Goal: Task Accomplishment & Management: Manage account settings

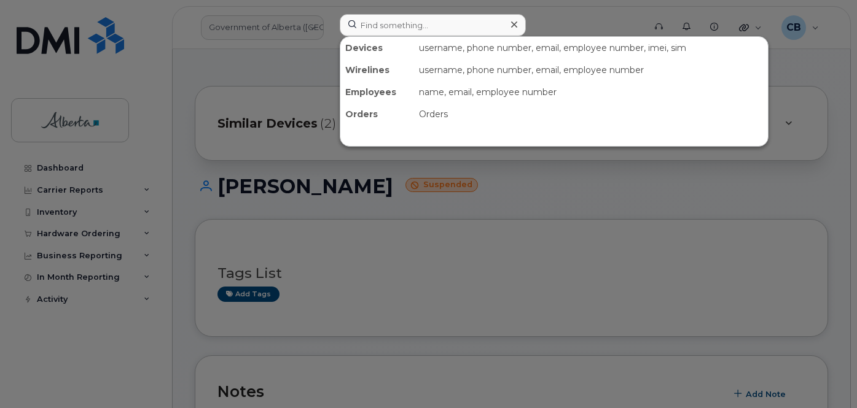
click at [397, 21] on input at bounding box center [433, 25] width 186 height 22
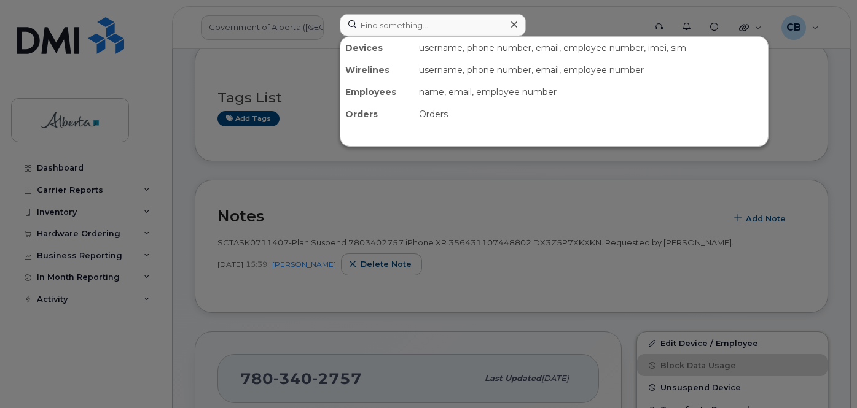
scroll to position [176, 0]
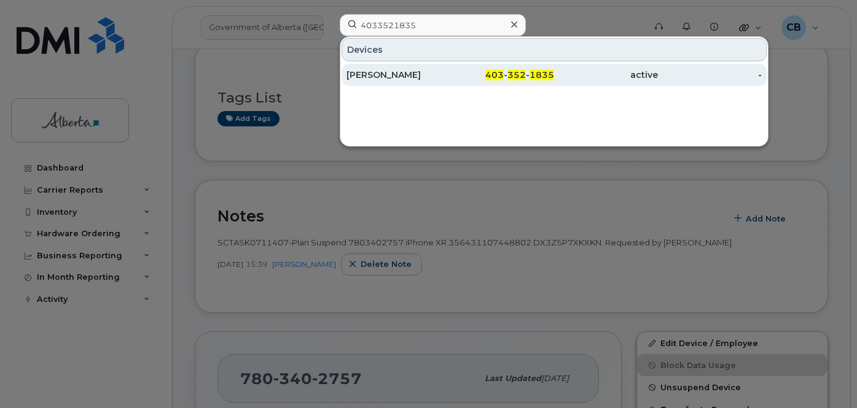
type input "4033521835"
click at [381, 69] on div "[PERSON_NAME]" at bounding box center [398, 75] width 104 height 12
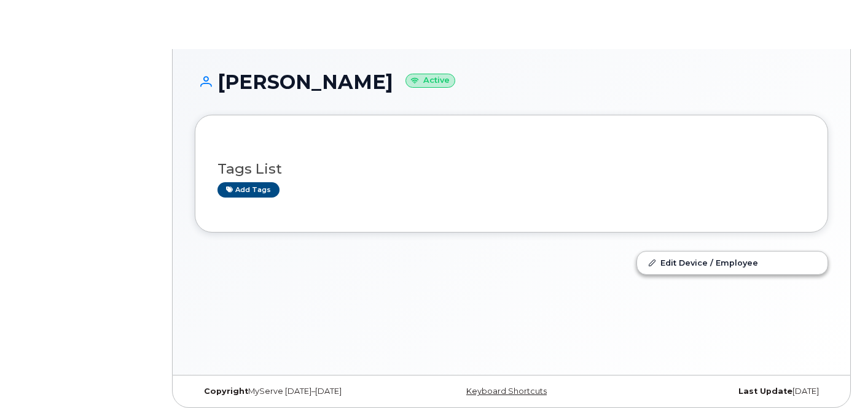
click at [405, 77] on small "Active" at bounding box center [430, 81] width 50 height 14
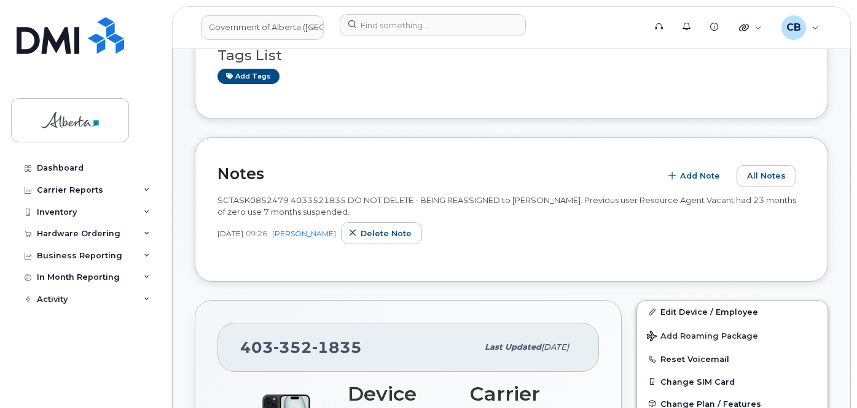
scroll to position [184, 0]
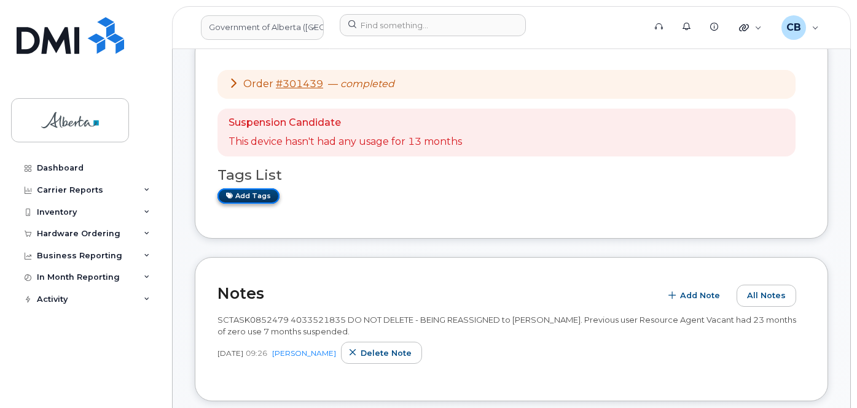
click at [246, 195] on link "Add tags" at bounding box center [248, 196] width 62 height 15
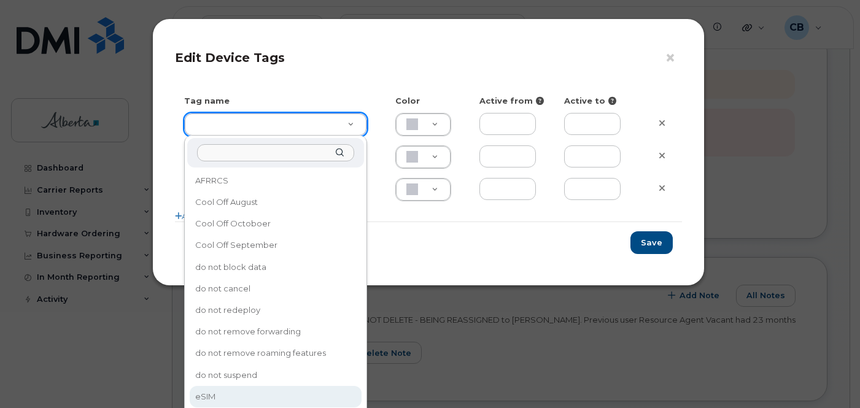
type input "eSIM"
type input "D6CDC1"
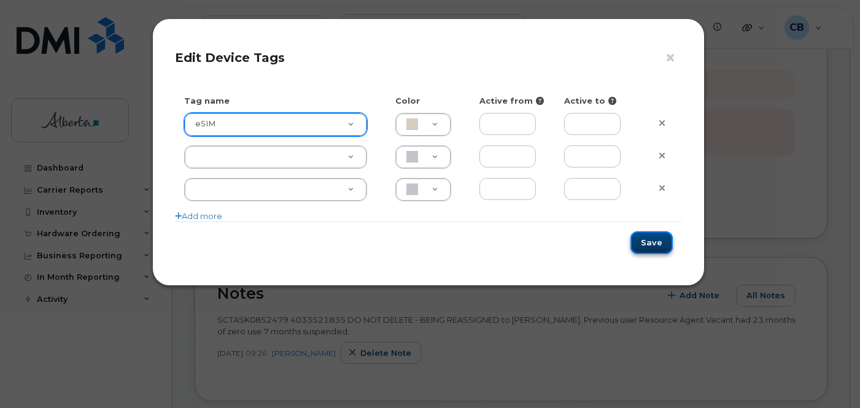
click at [645, 240] on button "Save" at bounding box center [652, 243] width 42 height 23
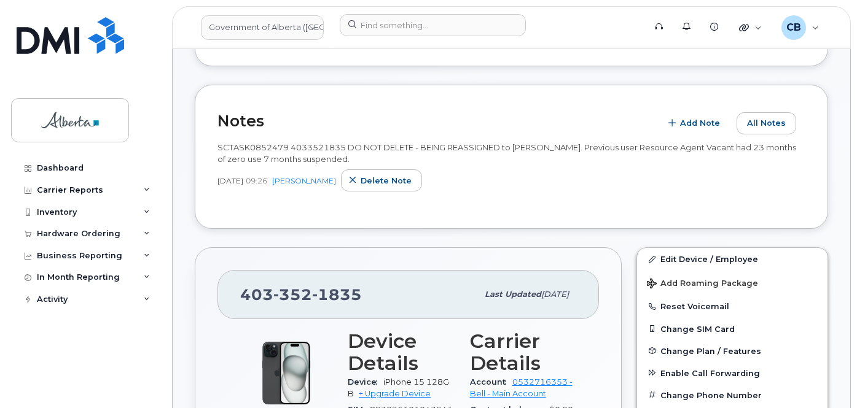
scroll to position [430, 0]
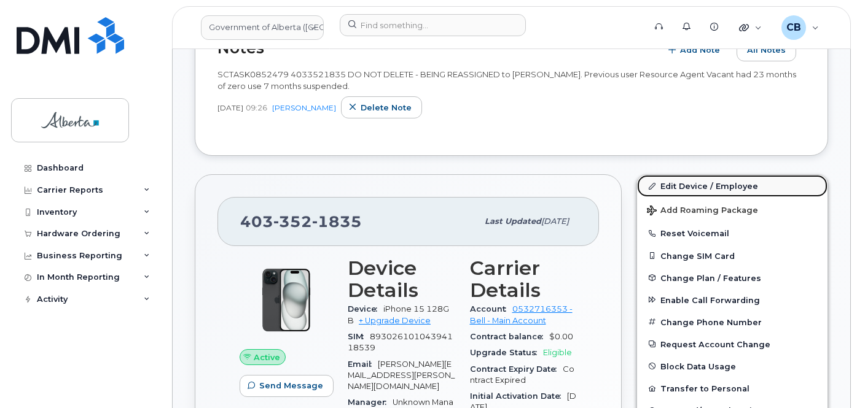
click at [708, 183] on link "Edit Device / Employee" at bounding box center [732, 186] width 190 height 22
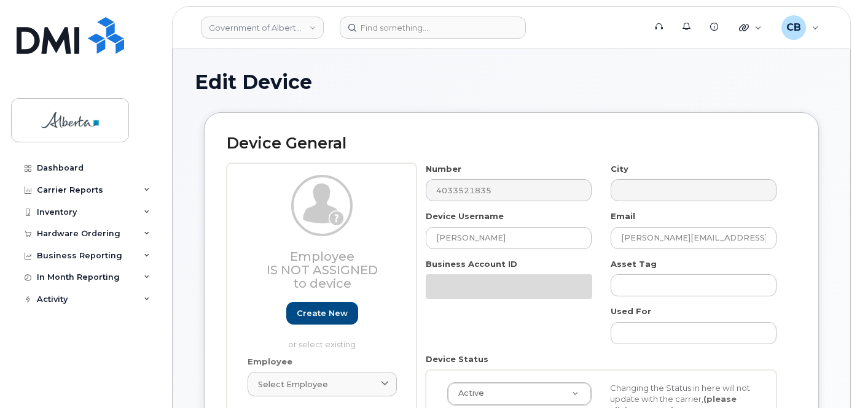
select select "4797726"
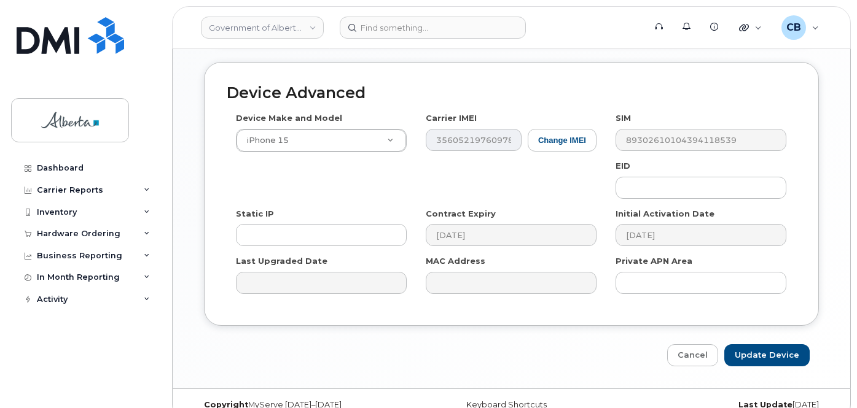
scroll to position [700, 0]
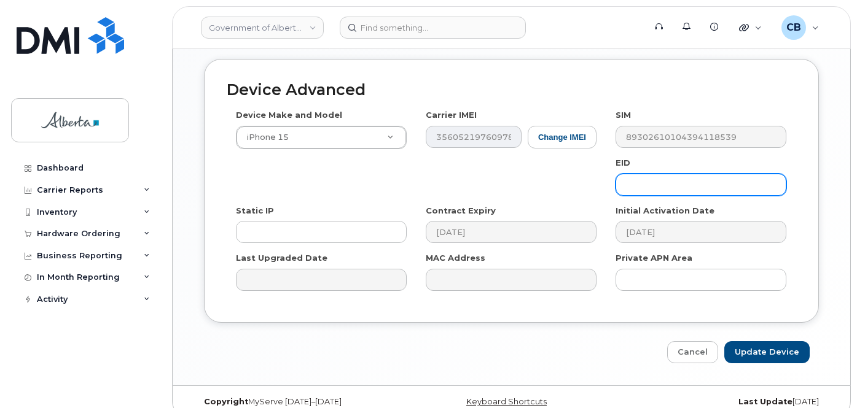
click at [628, 174] on input "text" at bounding box center [700, 185] width 171 height 22
click at [636, 174] on input "text" at bounding box center [700, 185] width 171 height 22
paste input "89049032007208882600189068219368"
type input "89049032007208882600189068219368"
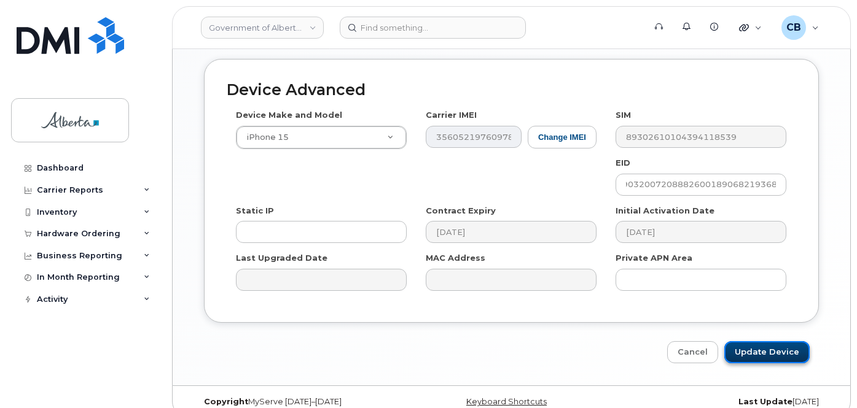
click at [757, 341] on input "Update Device" at bounding box center [766, 352] width 85 height 23
type input "Saving..."
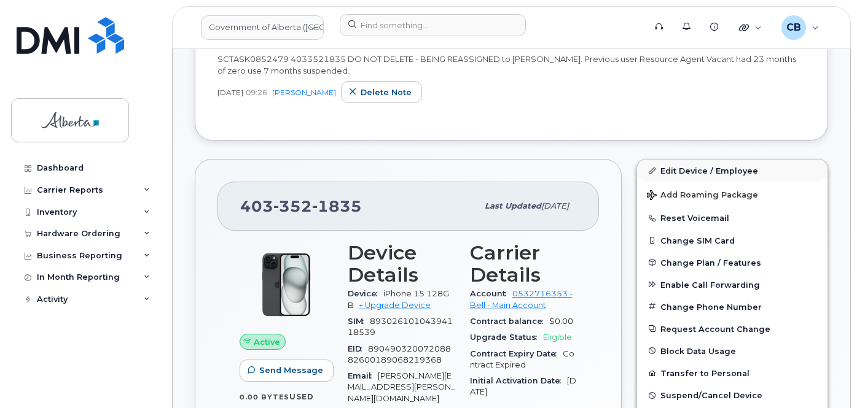
scroll to position [450, 0]
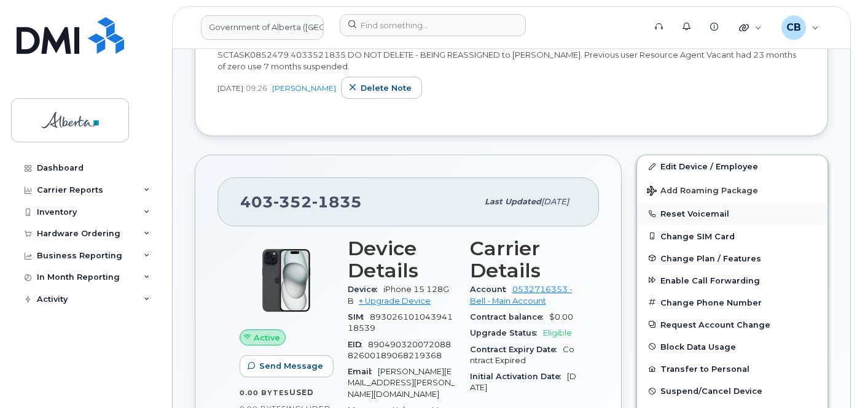
click at [701, 208] on button "Reset Voicemail" at bounding box center [732, 214] width 190 height 22
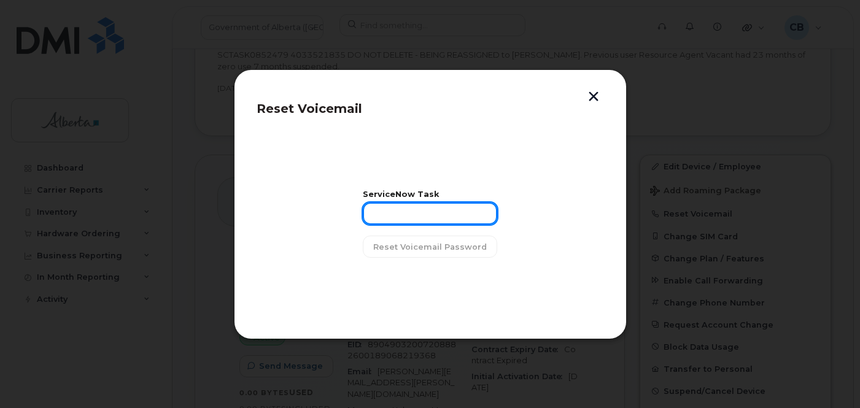
click at [405, 211] on input "text" at bounding box center [430, 214] width 134 height 22
paste input "SCTASK0852479"
type input "SCTASK0852479"
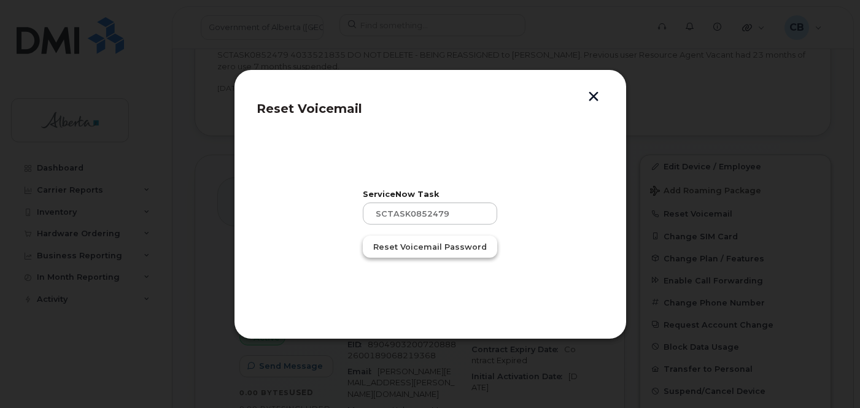
click at [406, 243] on span "Reset Voicemail Password" at bounding box center [430, 247] width 114 height 12
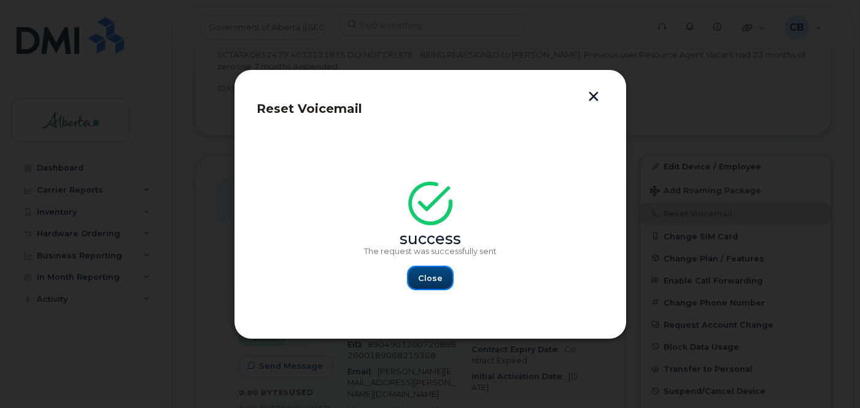
click at [428, 275] on span "Close" at bounding box center [430, 279] width 25 height 12
